Goal: Information Seeking & Learning: Learn about a topic

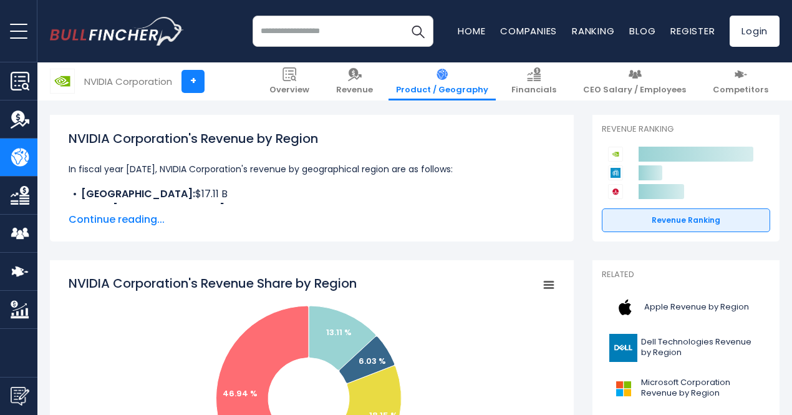
scroll to position [162, 0]
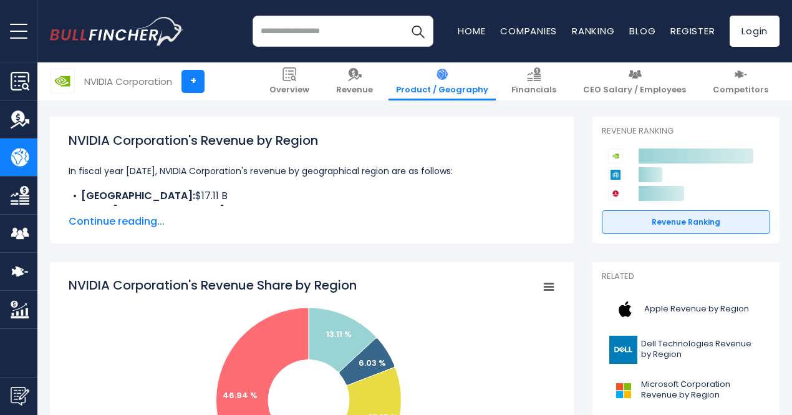
click at [112, 223] on span "Continue reading..." at bounding box center [312, 221] width 486 height 15
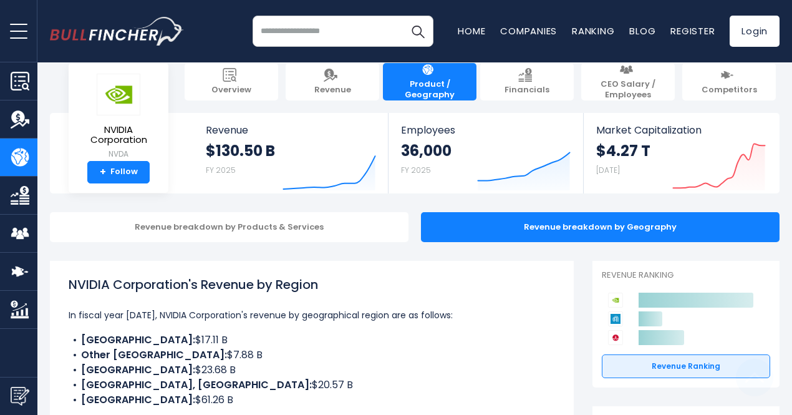
scroll to position [0, 0]
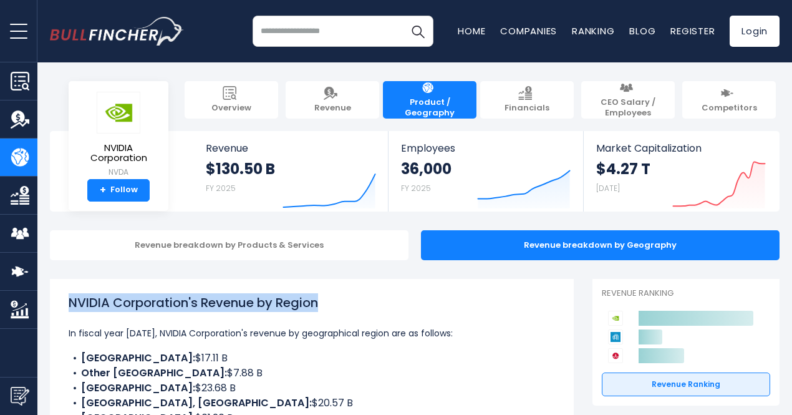
drag, startPoint x: 320, startPoint y: 303, endPoint x: 61, endPoint y: 287, distance: 259.9
click at [61, 287] on div "NVIDIA Corporation's Revenue by Region In fiscal year 2025, NVIDIA Corporation'…" at bounding box center [312, 411] width 524 height 264
copy h1 "NVIDIA Corporation's Revenue by Region"
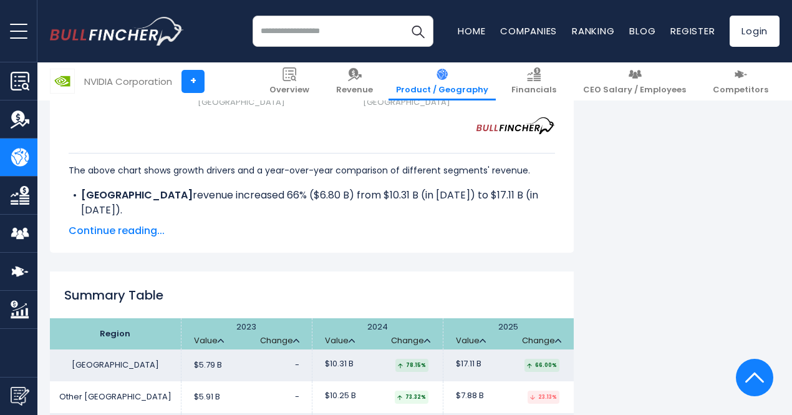
scroll to position [1961, 0]
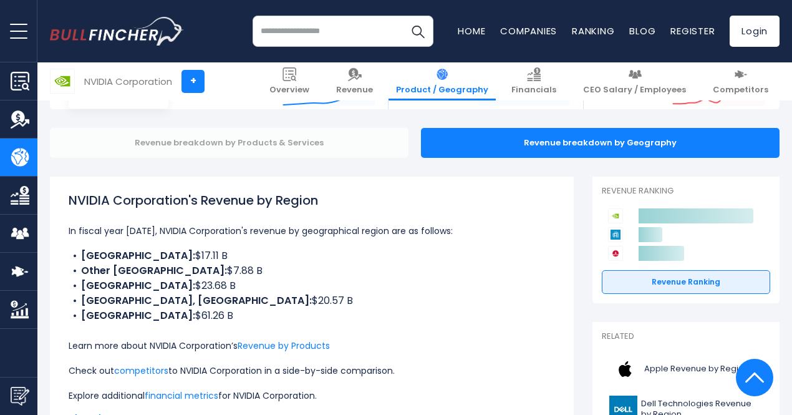
scroll to position [0, 0]
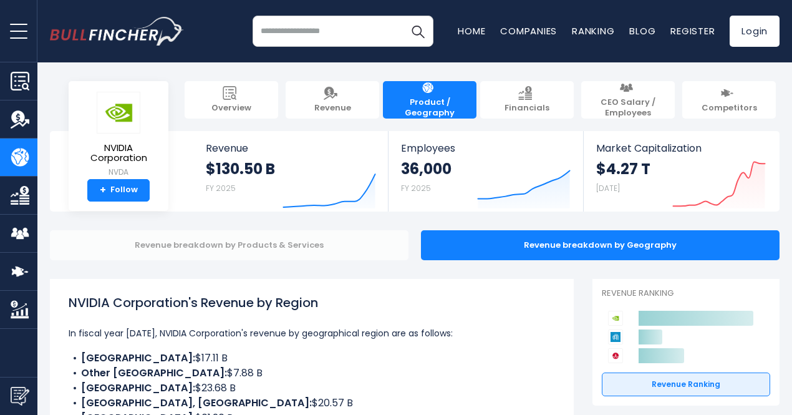
click at [238, 243] on div "Revenue breakdown by Products & Services" at bounding box center [229, 245] width 358 height 30
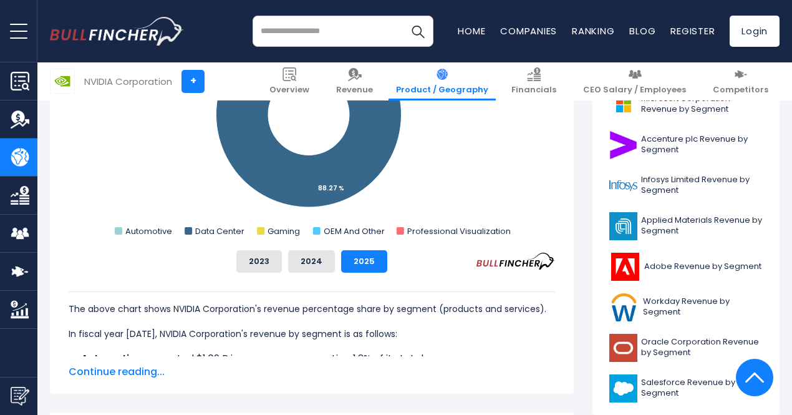
scroll to position [464, 0]
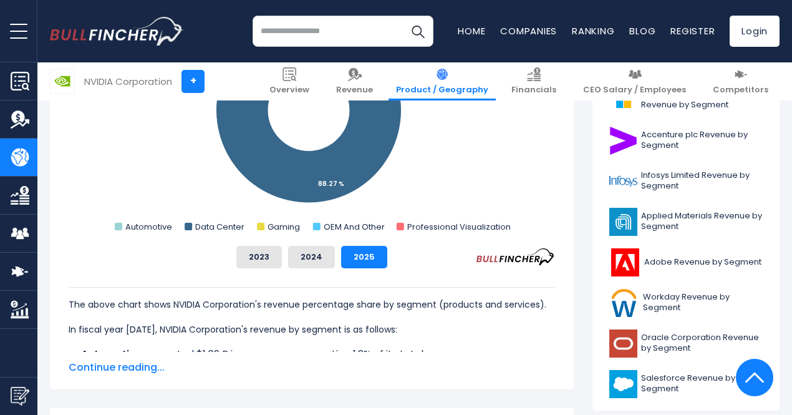
click at [118, 370] on span "Continue reading..." at bounding box center [312, 367] width 486 height 15
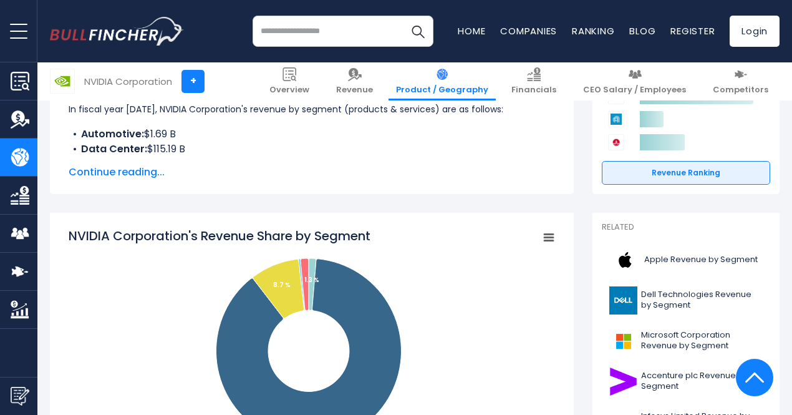
scroll to position [228, 0]
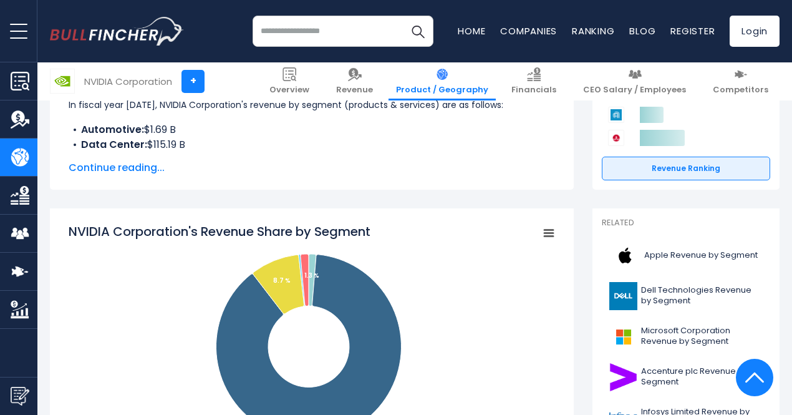
drag, startPoint x: 373, startPoint y: 231, endPoint x: 96, endPoint y: 237, distance: 277.5
click at [94, 237] on icon "Created with Highcharts 12.1.2 Chart context menu NVIDIA Corporation's Revenue …" at bounding box center [312, 347] width 486 height 249
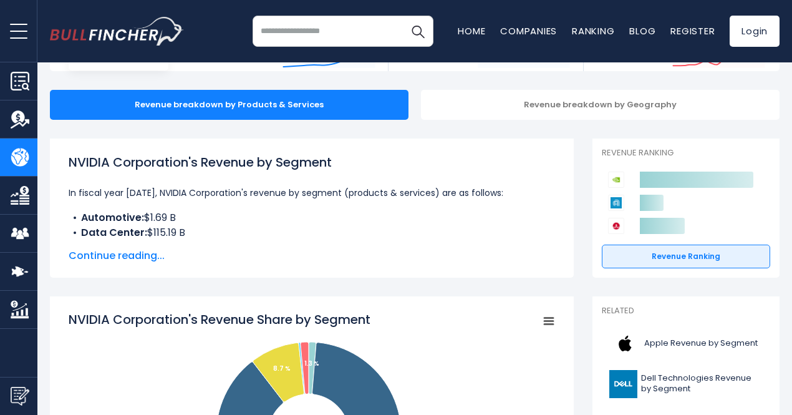
scroll to position [144, 0]
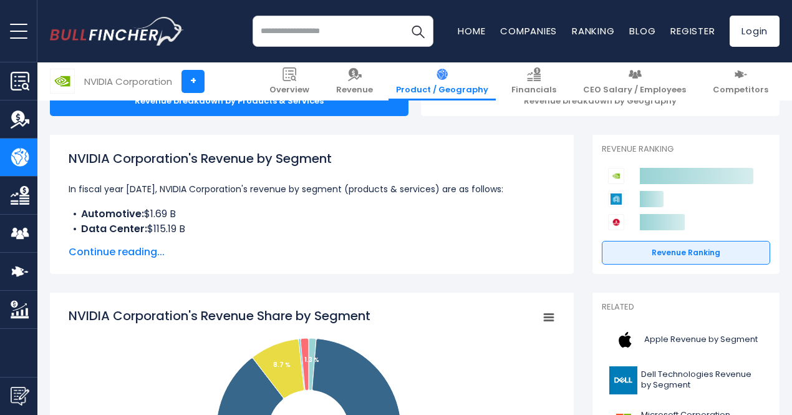
drag, startPoint x: 322, startPoint y: 158, endPoint x: 61, endPoint y: 156, distance: 260.6
click at [69, 156] on h1 "NVIDIA Corporation's Revenue by Segment" at bounding box center [312, 158] width 486 height 19
copy h1 "NVIDIA Corporation's Revenue by Segmen"
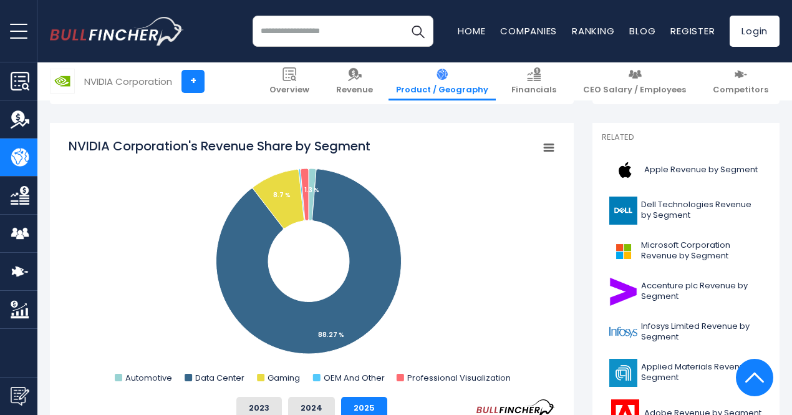
scroll to position [315, 0]
